Goal: Subscribe to service/newsletter

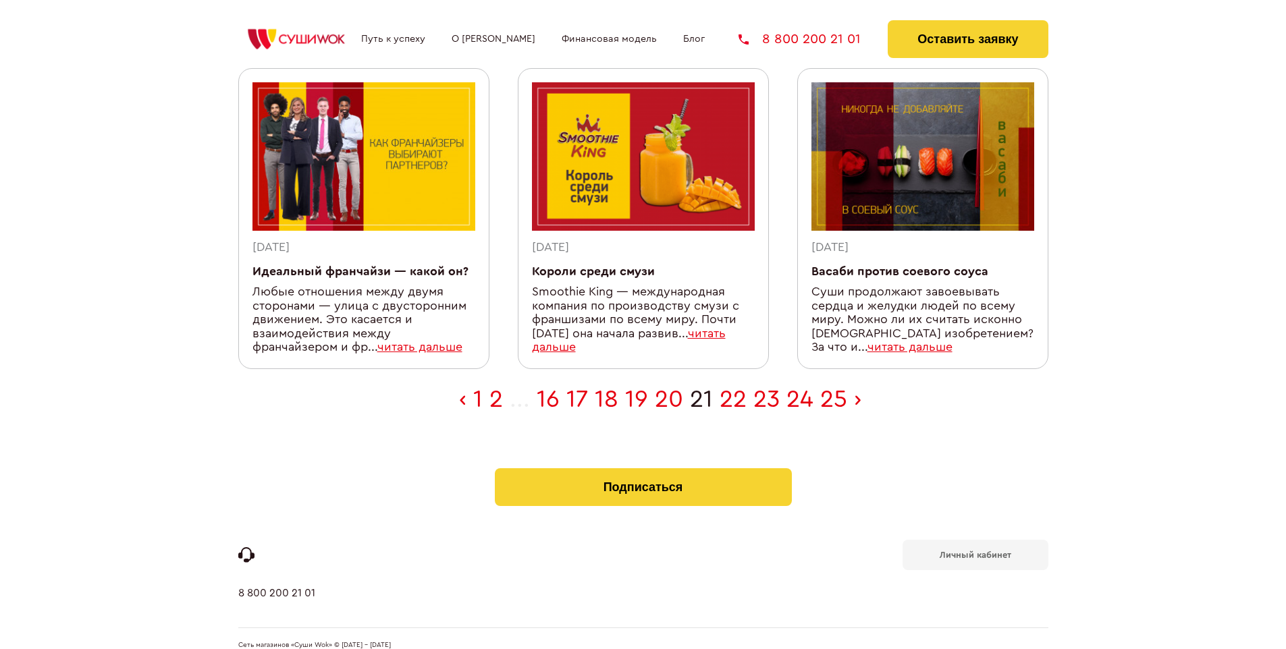
scroll to position [442, 0]
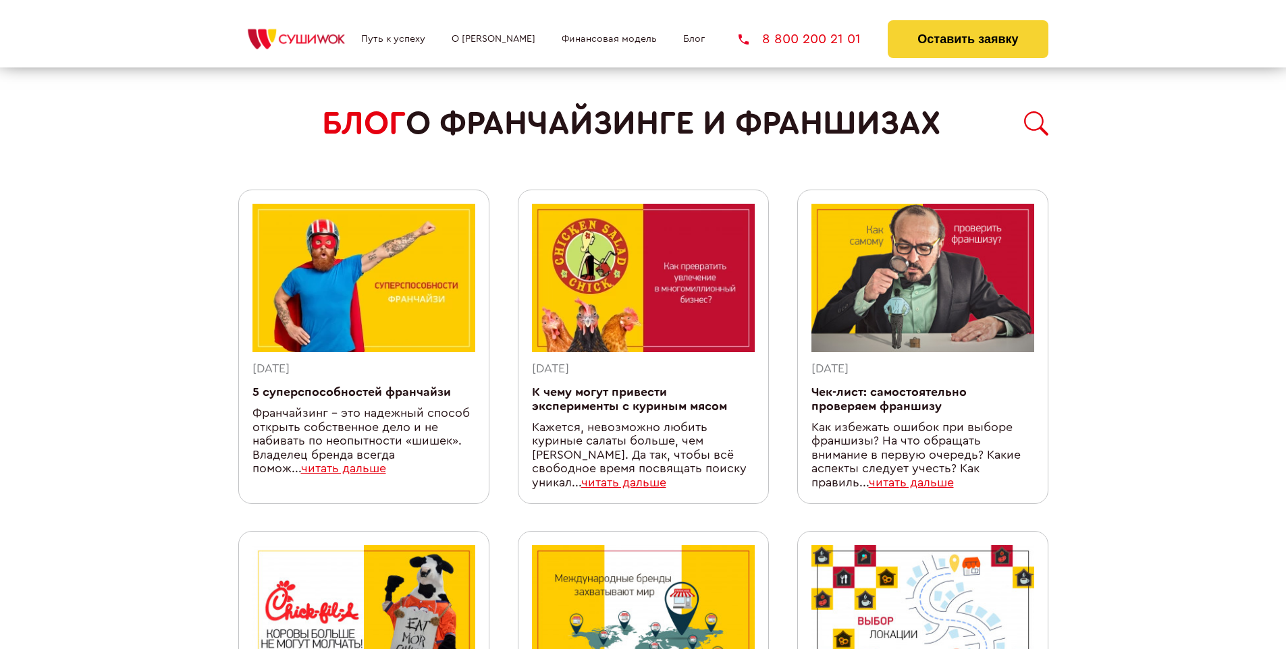
scroll to position [1174, 0]
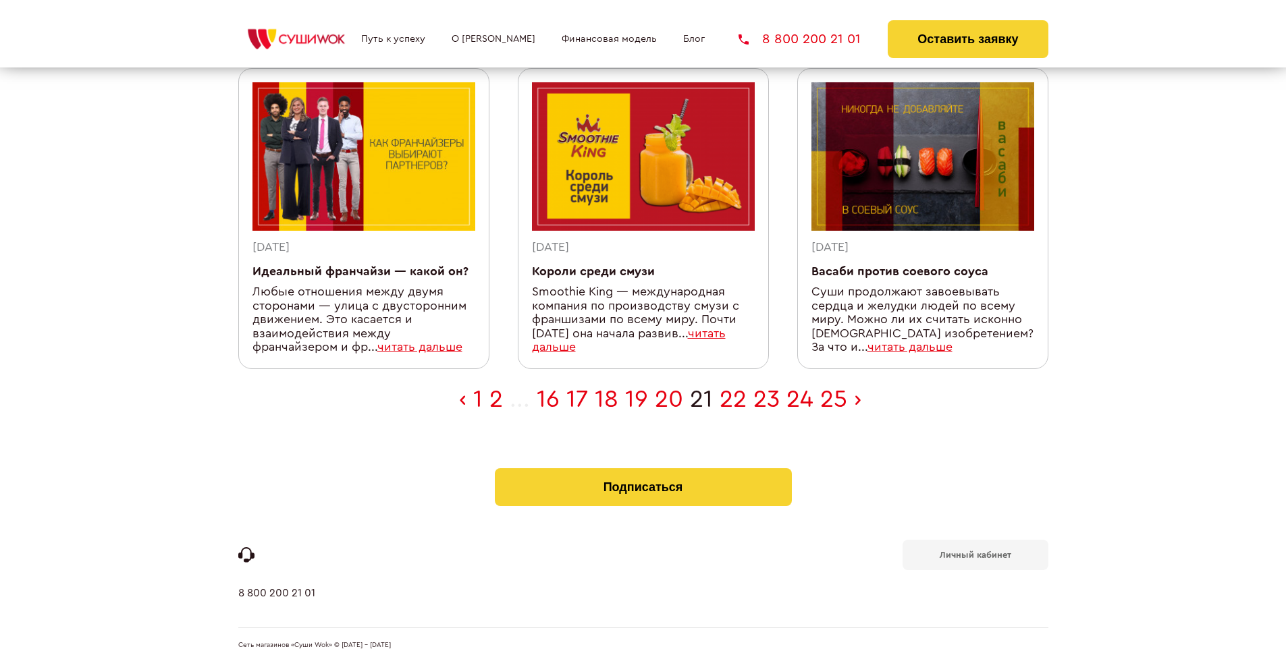
click at [975, 551] on b "Личный кабинет" at bounding box center [976, 555] width 72 height 9
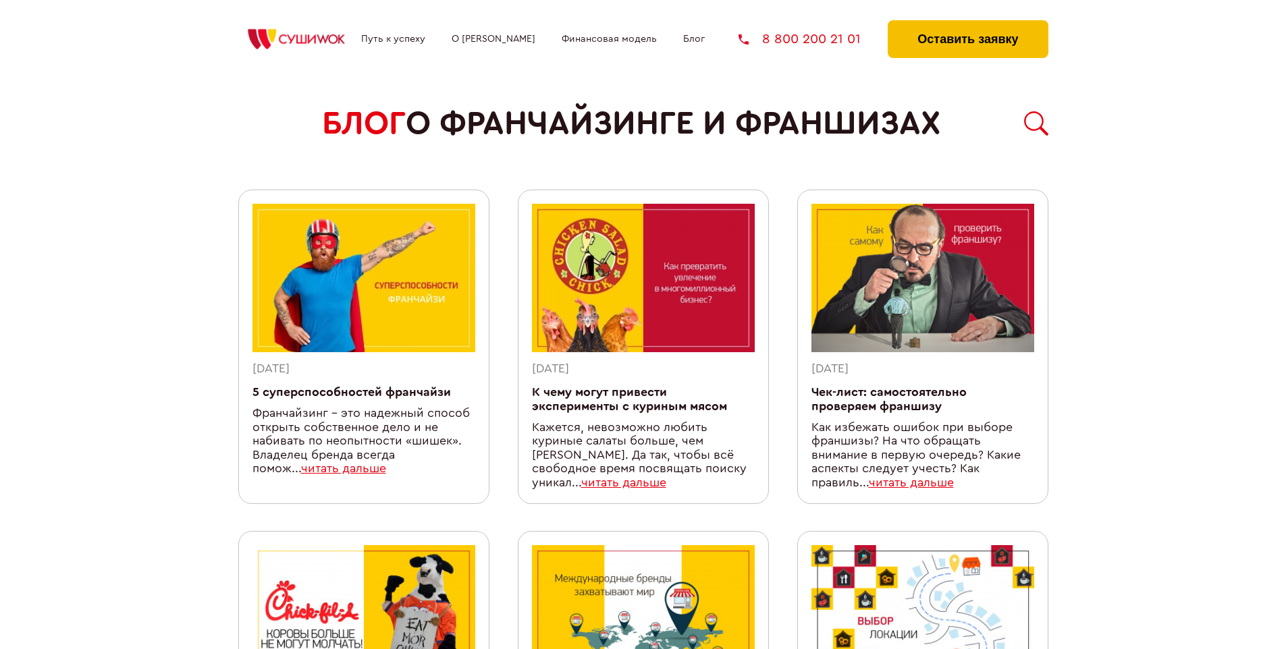
click at [967, 24] on button "Оставить заявку" at bounding box center [968, 39] width 160 height 38
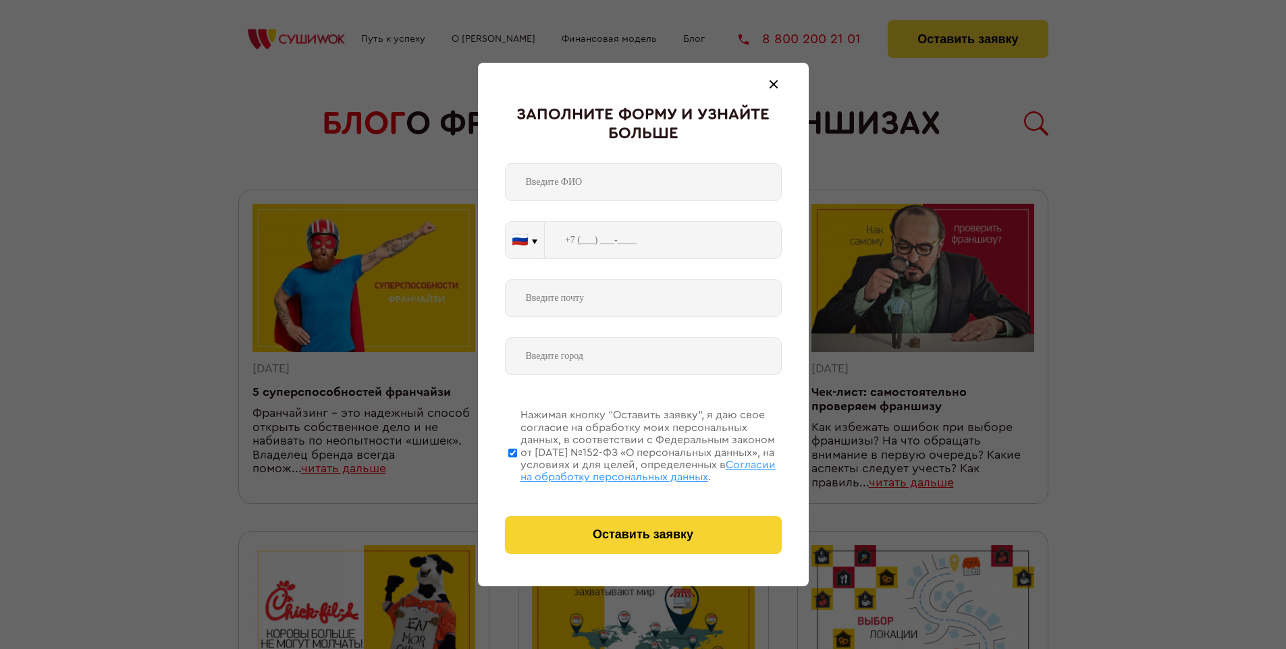
click at [626, 469] on span "Согласии на обработку персональных данных" at bounding box center [647, 471] width 255 height 23
click at [517, 469] on input "Нажимая кнопку “Оставить заявку”, я даю свое согласие на обработку моих персона…" at bounding box center [512, 453] width 9 height 108
checkbox input "false"
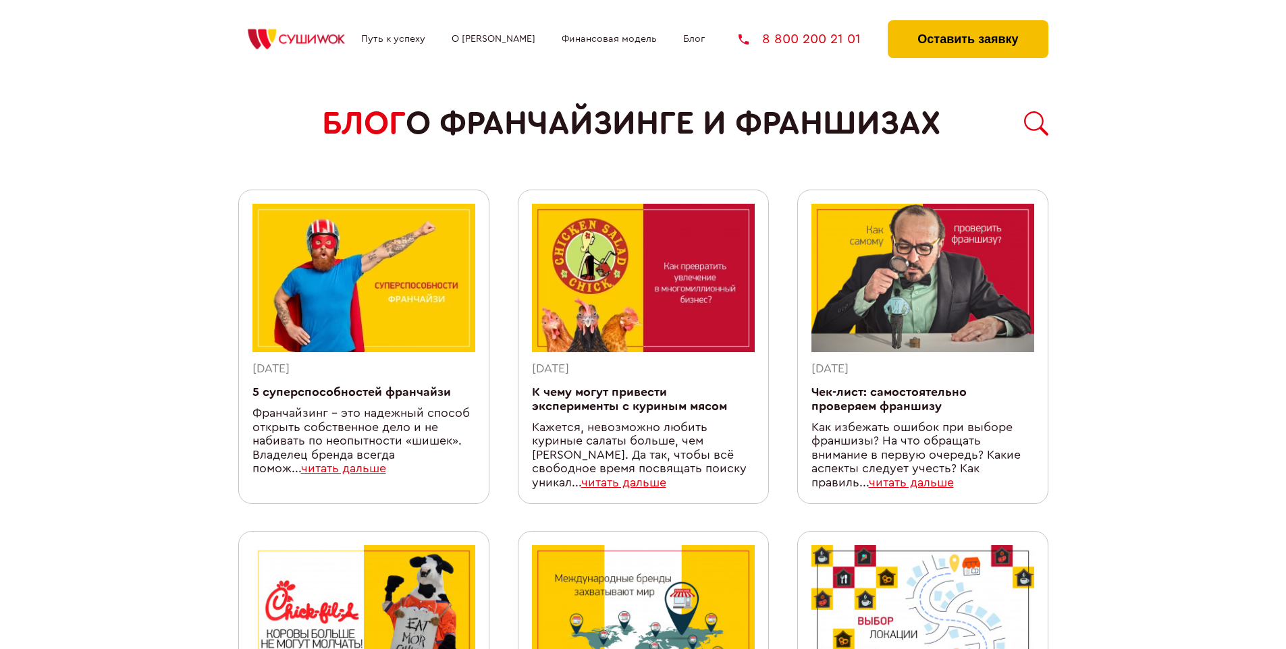
click at [967, 24] on button "Оставить заявку" at bounding box center [968, 39] width 160 height 38
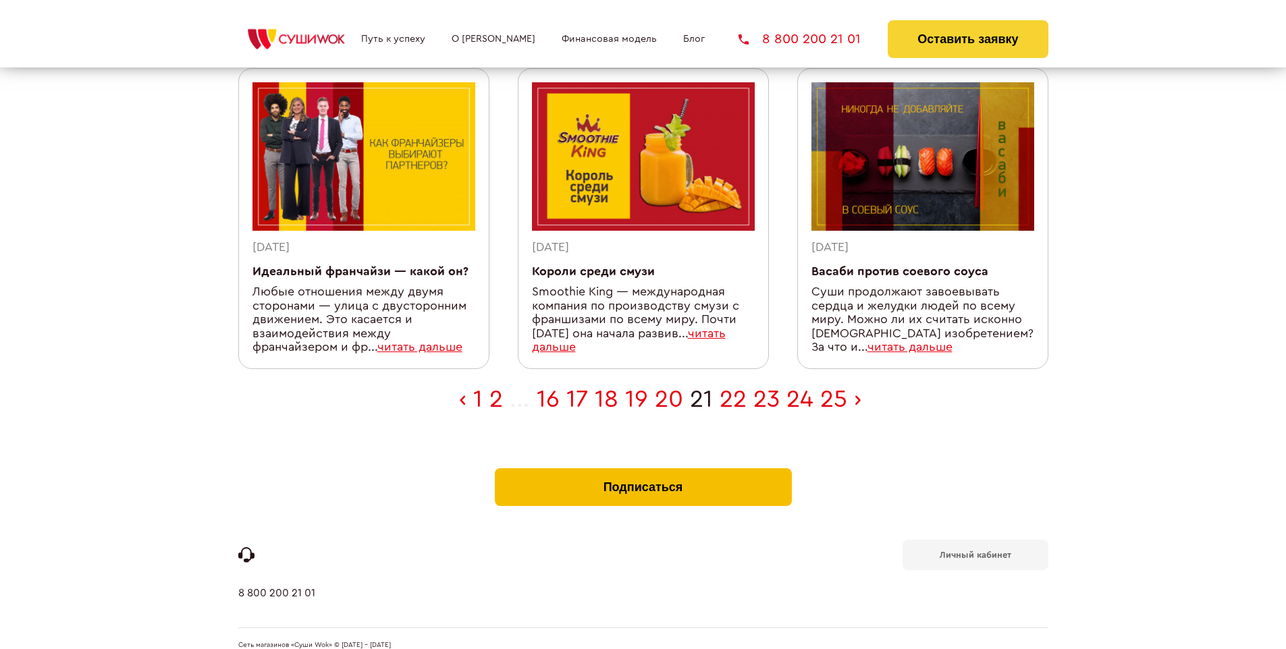
click at [643, 468] on button "Подписаться" at bounding box center [643, 487] width 297 height 38
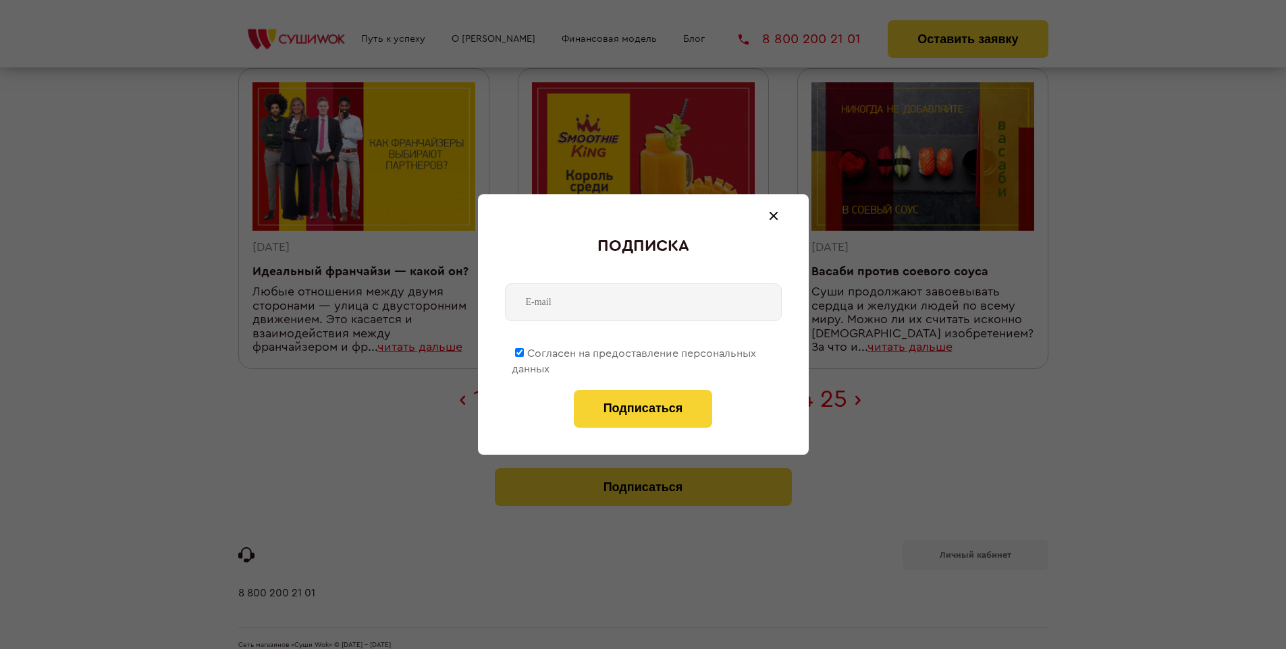
click at [634, 351] on span "Согласен на предоставление персональных данных" at bounding box center [634, 361] width 244 height 26
click at [524, 351] on input "Согласен на предоставление персональных данных" at bounding box center [519, 352] width 9 height 9
checkbox input "false"
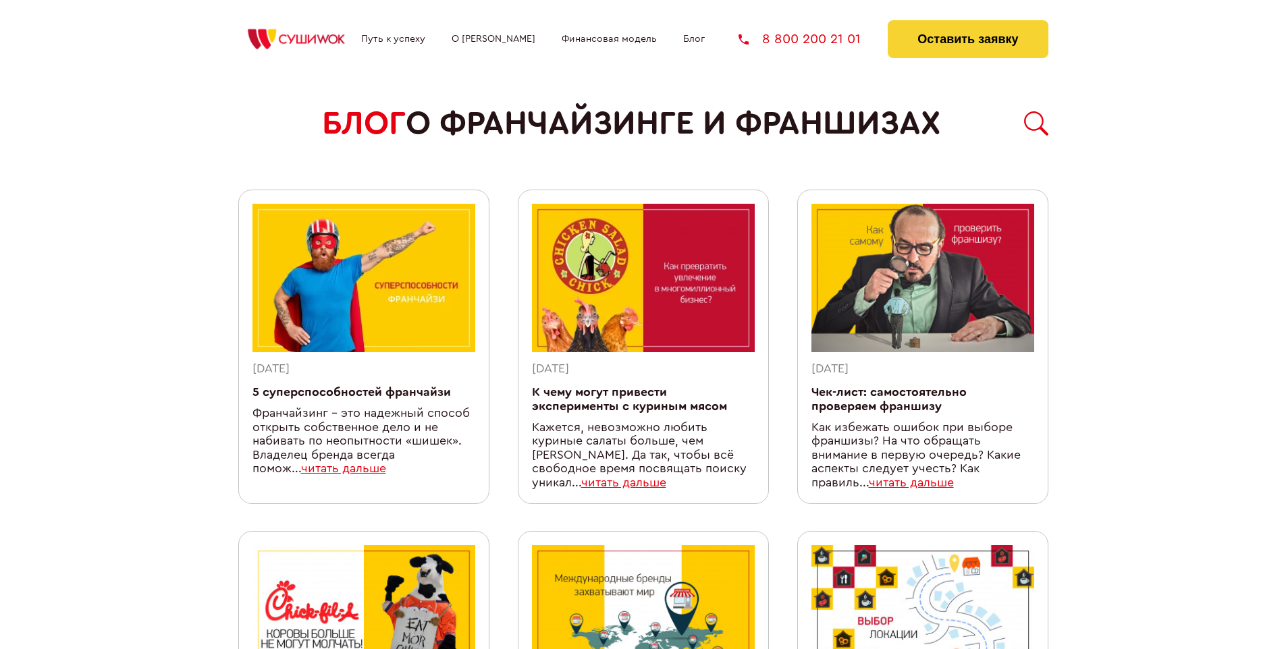
scroll to position [1174, 0]
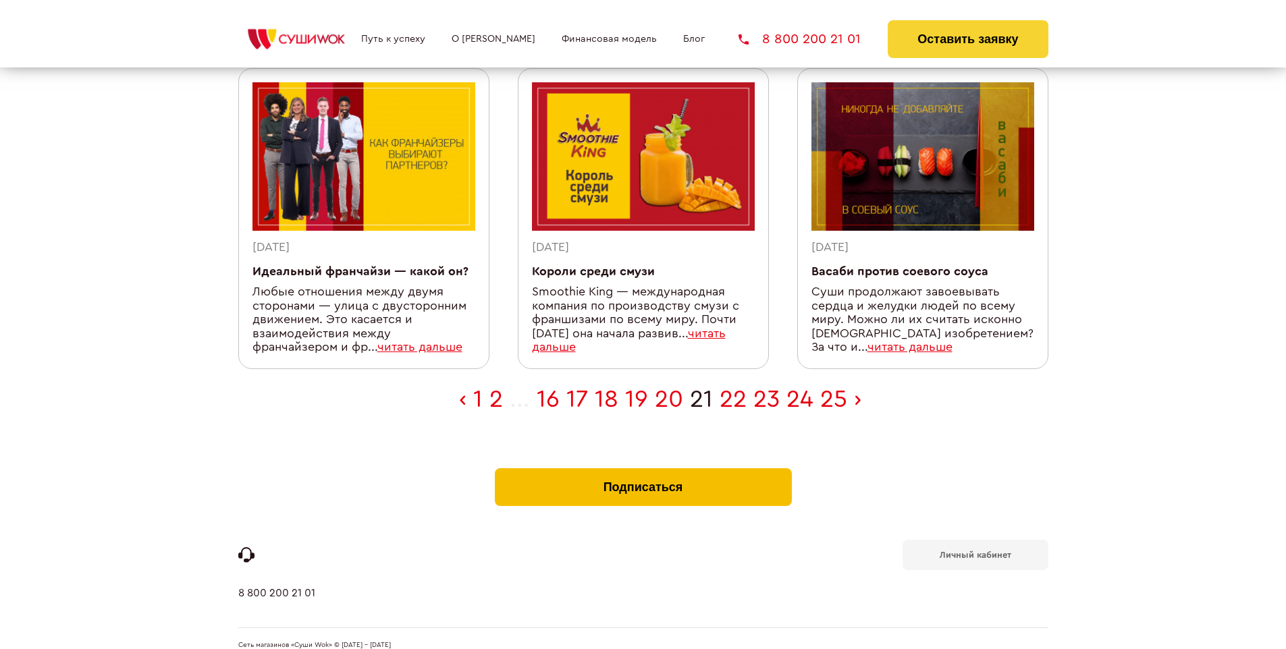
click at [643, 468] on button "Подписаться" at bounding box center [643, 487] width 297 height 38
